Goal: Transaction & Acquisition: Obtain resource

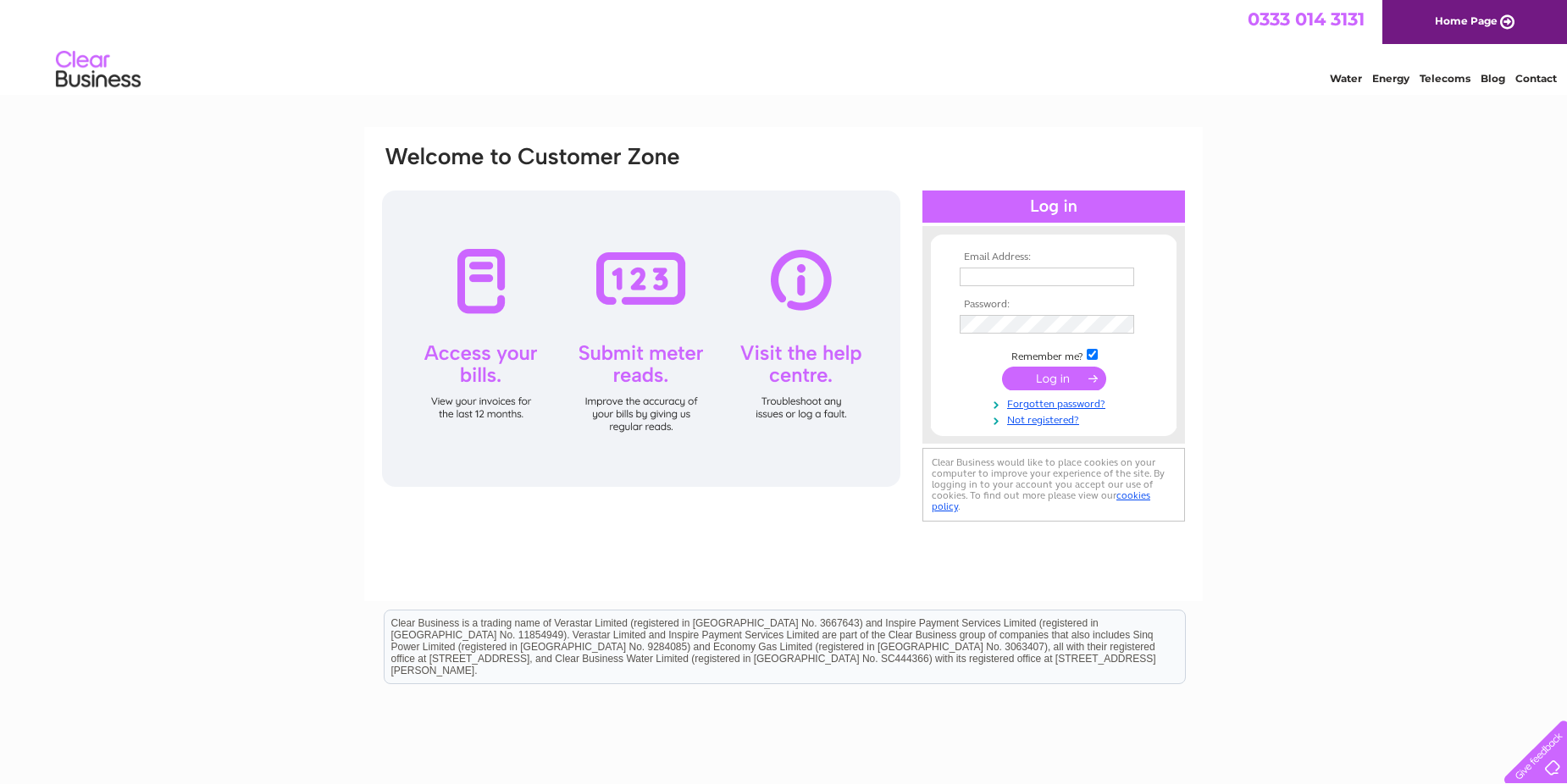
type input "accounts@fastfixx.co.uk"
click at [1037, 377] on input "submit" at bounding box center [1055, 378] width 105 height 23
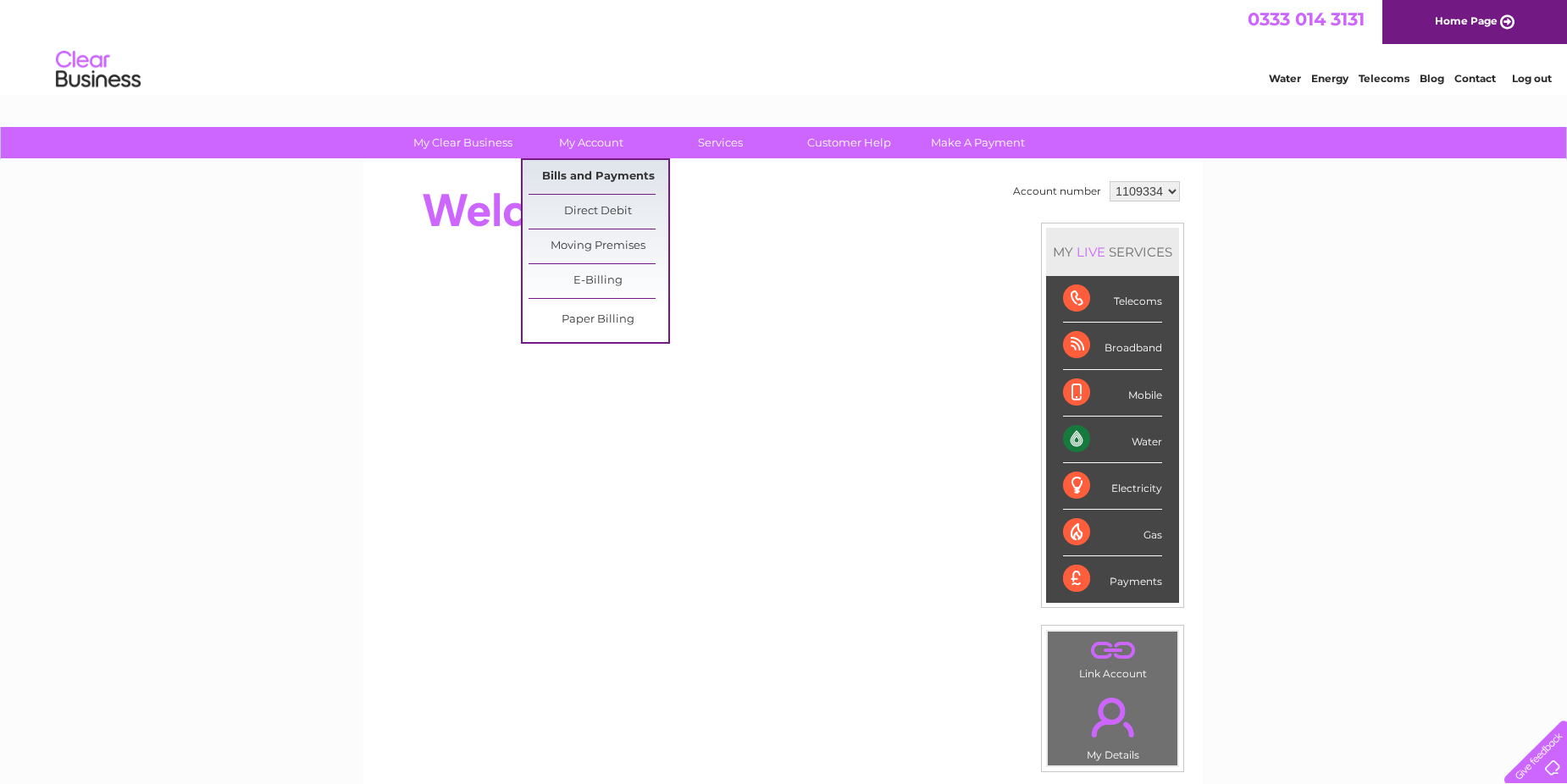
click at [588, 175] on link "Bills and Payments" at bounding box center [599, 176] width 139 height 34
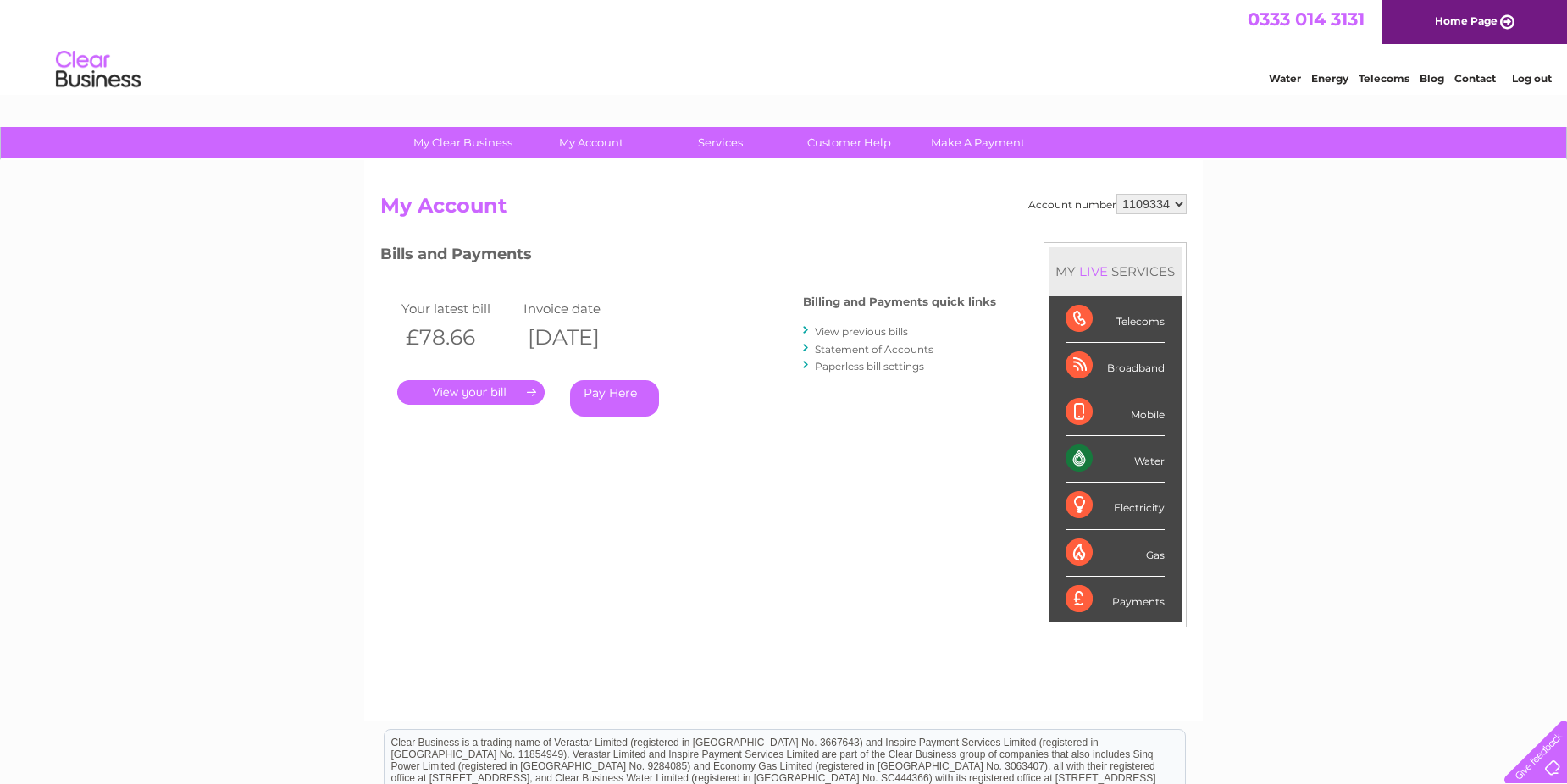
click at [465, 390] on link "." at bounding box center [471, 392] width 147 height 24
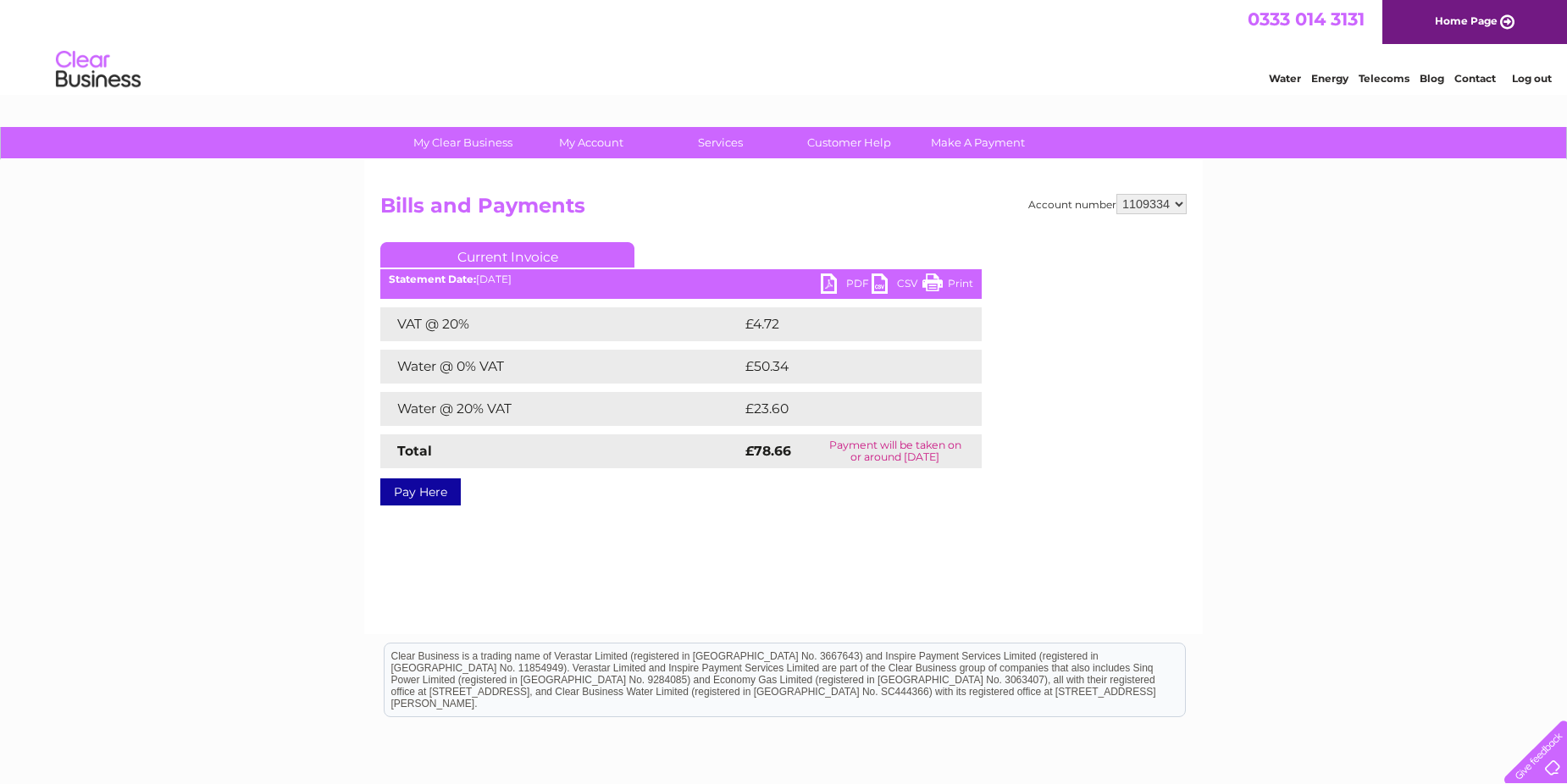
click at [822, 281] on link "PDF" at bounding box center [846, 286] width 50 height 24
drag, startPoint x: 288, startPoint y: 85, endPoint x: 1546, endPoint y: 84, distance: 1258.0
click at [1547, 84] on li "Log out" at bounding box center [1531, 78] width 50 height 21
click at [1543, 74] on link "Log out" at bounding box center [1531, 77] width 40 height 13
